Goal: Task Accomplishment & Management: Use online tool/utility

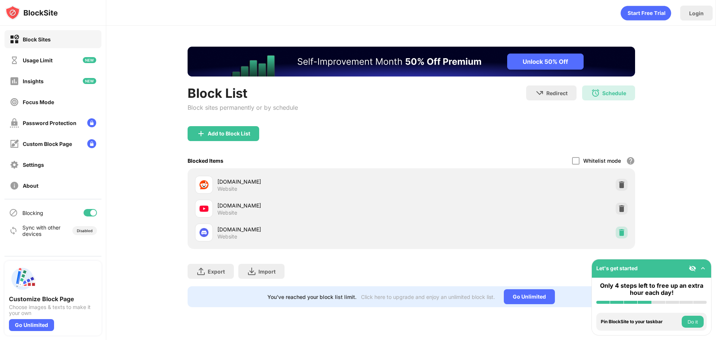
click at [626, 232] on div at bounding box center [622, 232] width 12 height 12
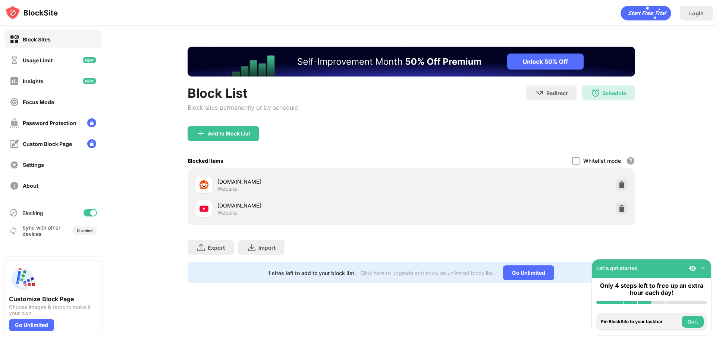
click at [253, 145] on div "Add to Block List" at bounding box center [411, 139] width 447 height 27
click at [250, 135] on div "Add to Block List" at bounding box center [224, 133] width 72 height 15
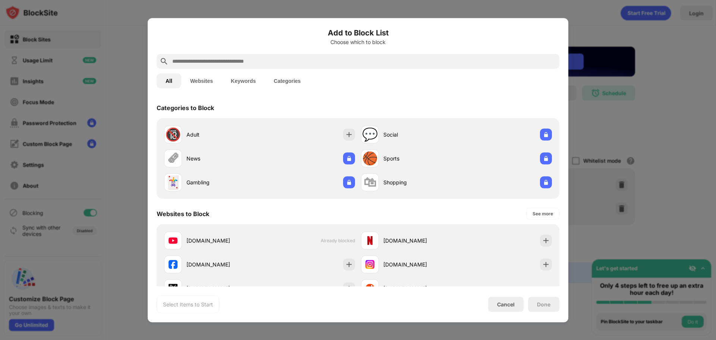
click at [220, 59] on input "text" at bounding box center [364, 61] width 385 height 9
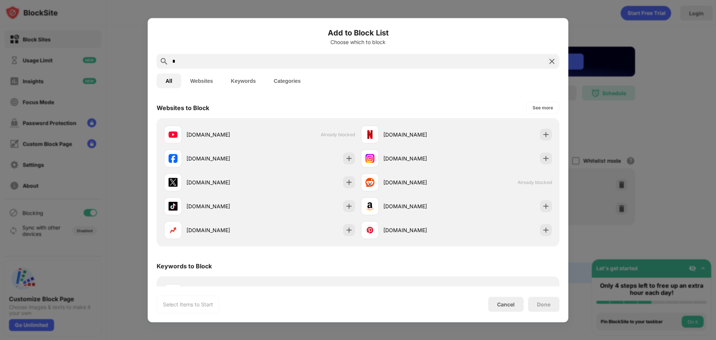
type input "*"
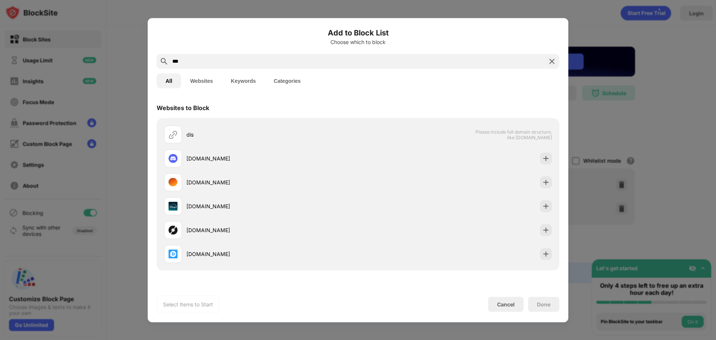
type input "***"
